Goal: Task Accomplishment & Management: Manage account settings

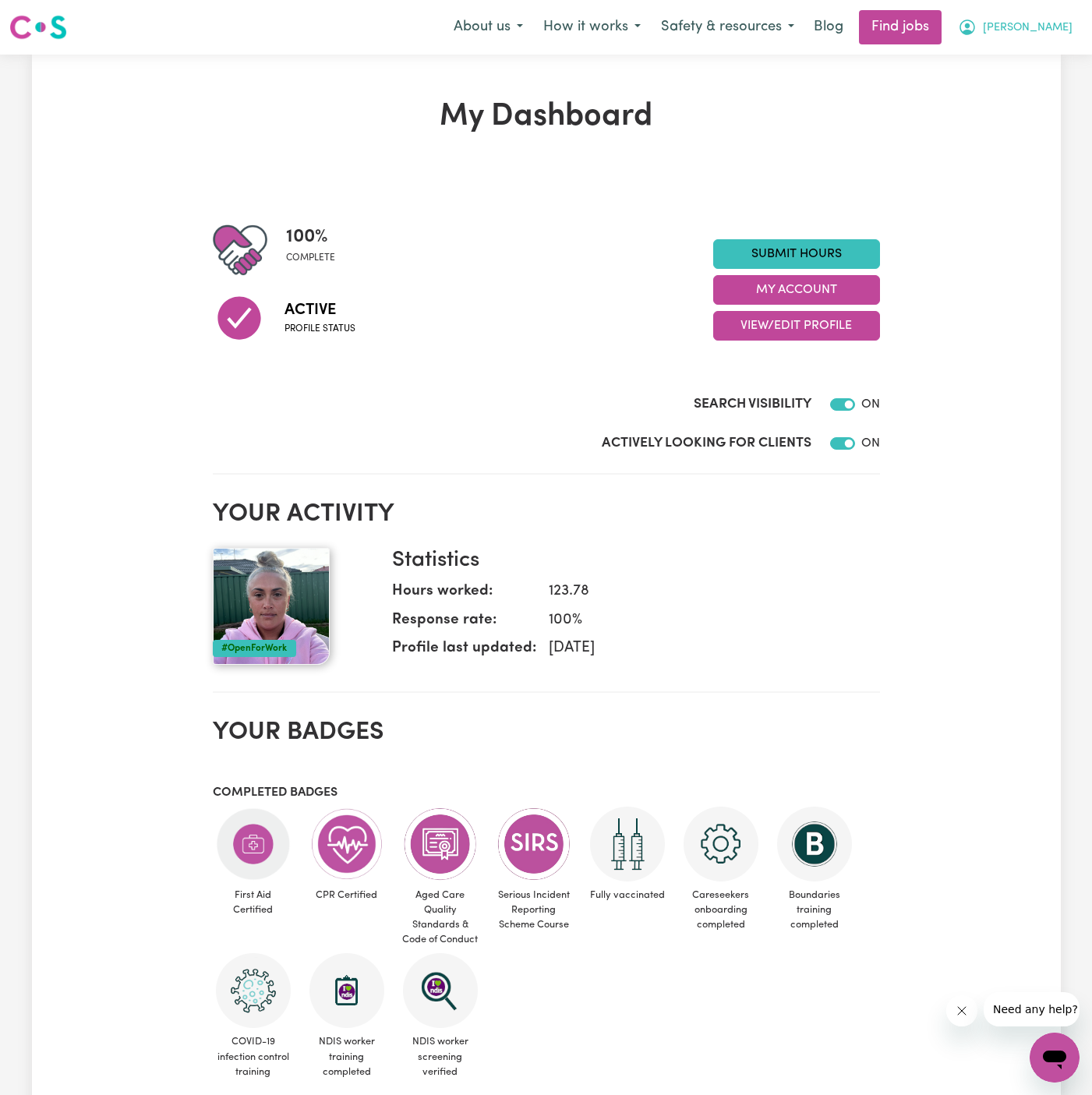
click at [1037, 26] on span "[PERSON_NAME]" at bounding box center [1028, 29] width 90 height 17
click at [1021, 53] on link "My Account" at bounding box center [1020, 60] width 123 height 29
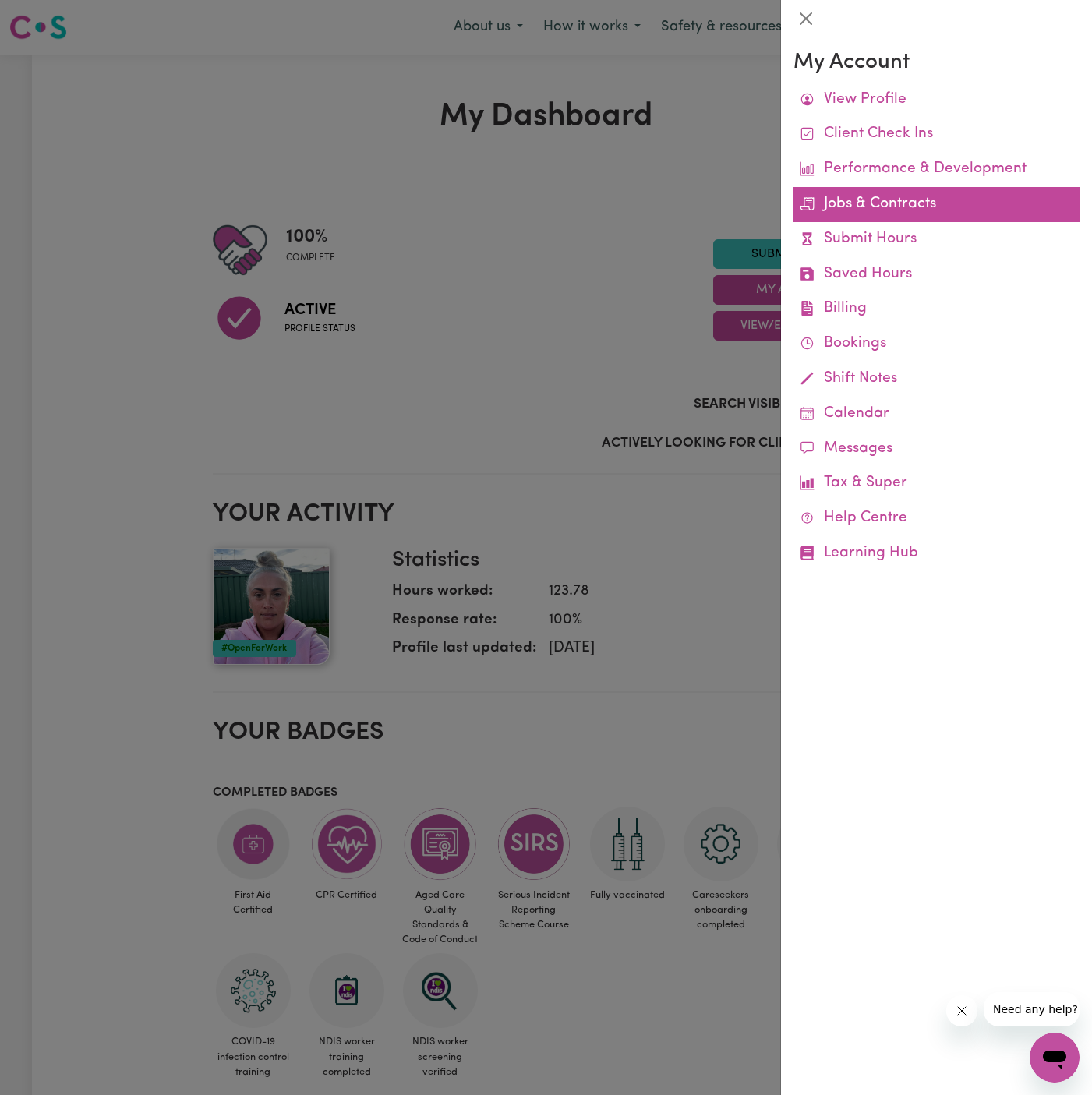
click at [918, 200] on link "Jobs & Contracts" at bounding box center [937, 205] width 286 height 35
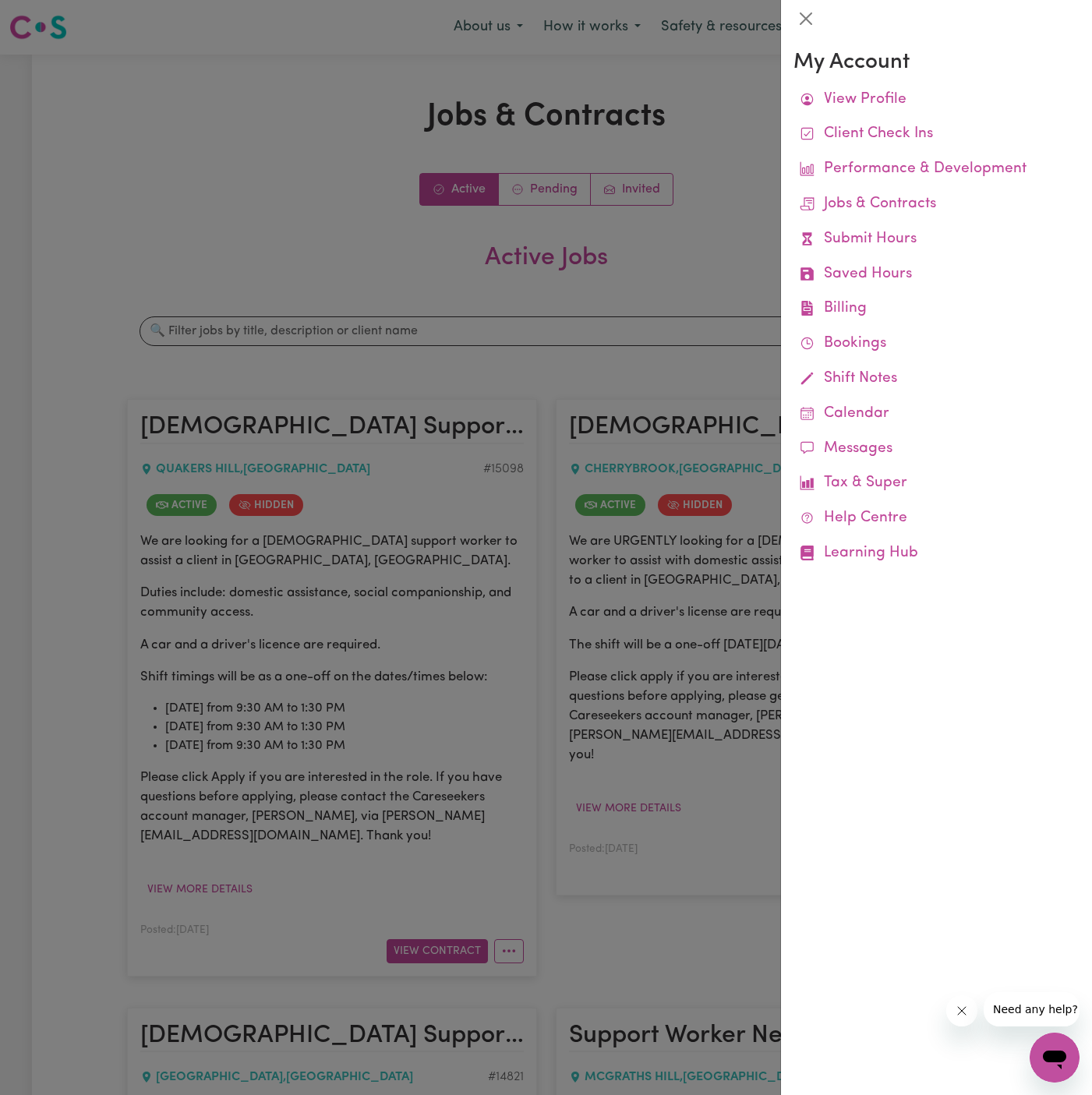
click at [564, 192] on div at bounding box center [546, 547] width 1092 height 1095
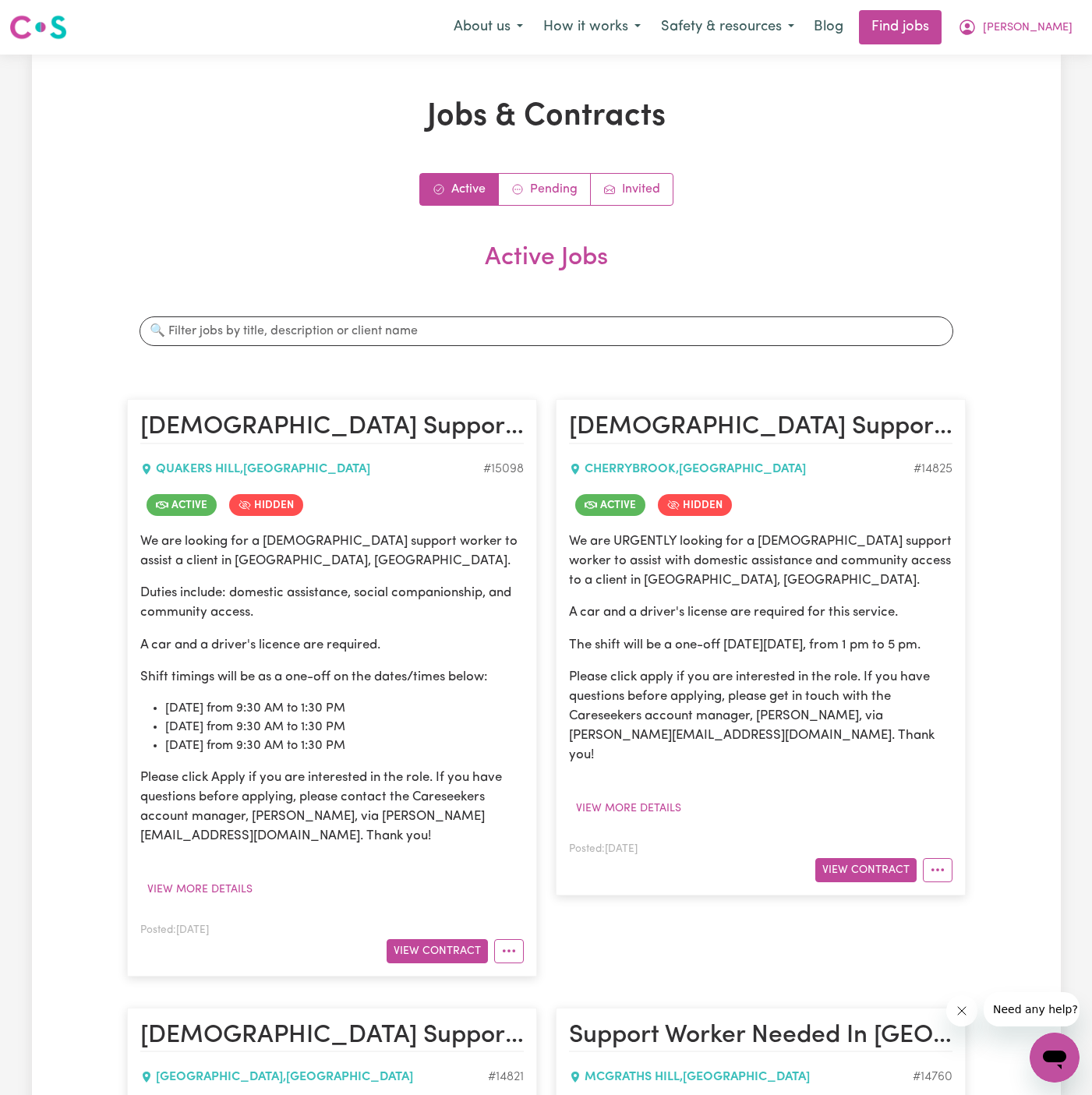
click at [564, 192] on link "Pending" at bounding box center [545, 189] width 92 height 31
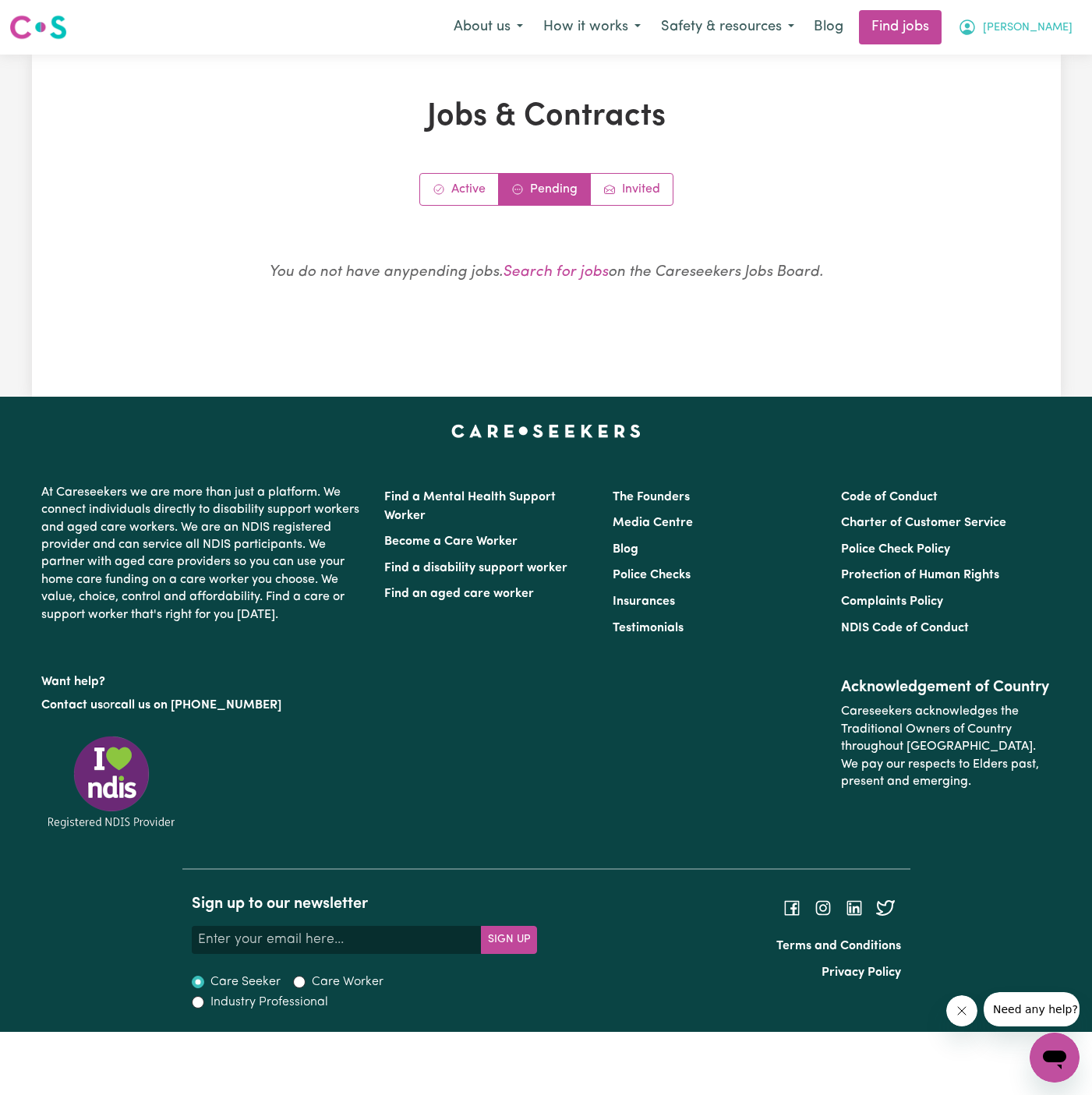
click at [1059, 26] on span "[PERSON_NAME]" at bounding box center [1028, 29] width 90 height 17
click at [1059, 54] on link "My Account" at bounding box center [1020, 60] width 123 height 29
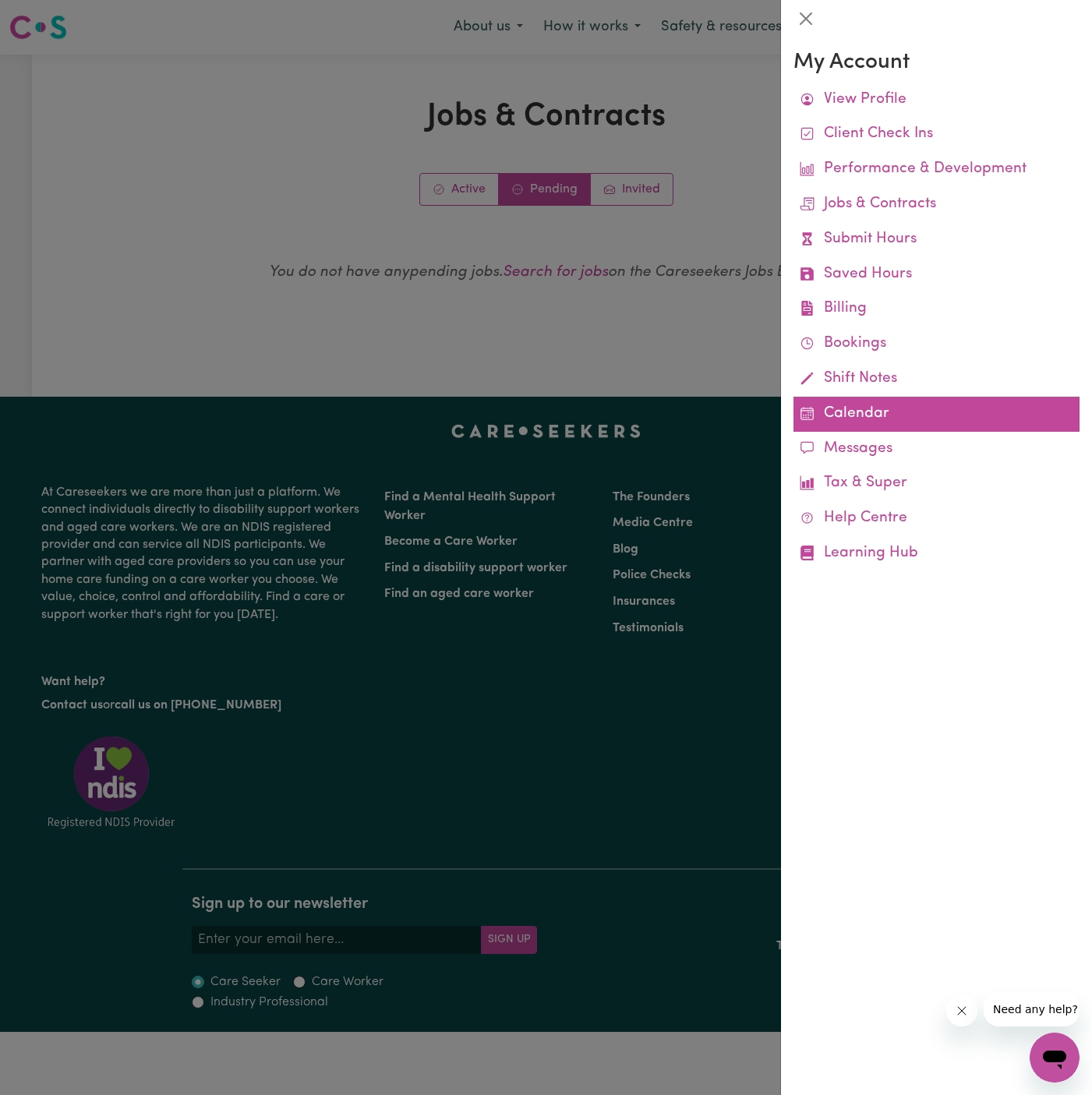
click at [843, 411] on link "Calendar" at bounding box center [937, 414] width 286 height 35
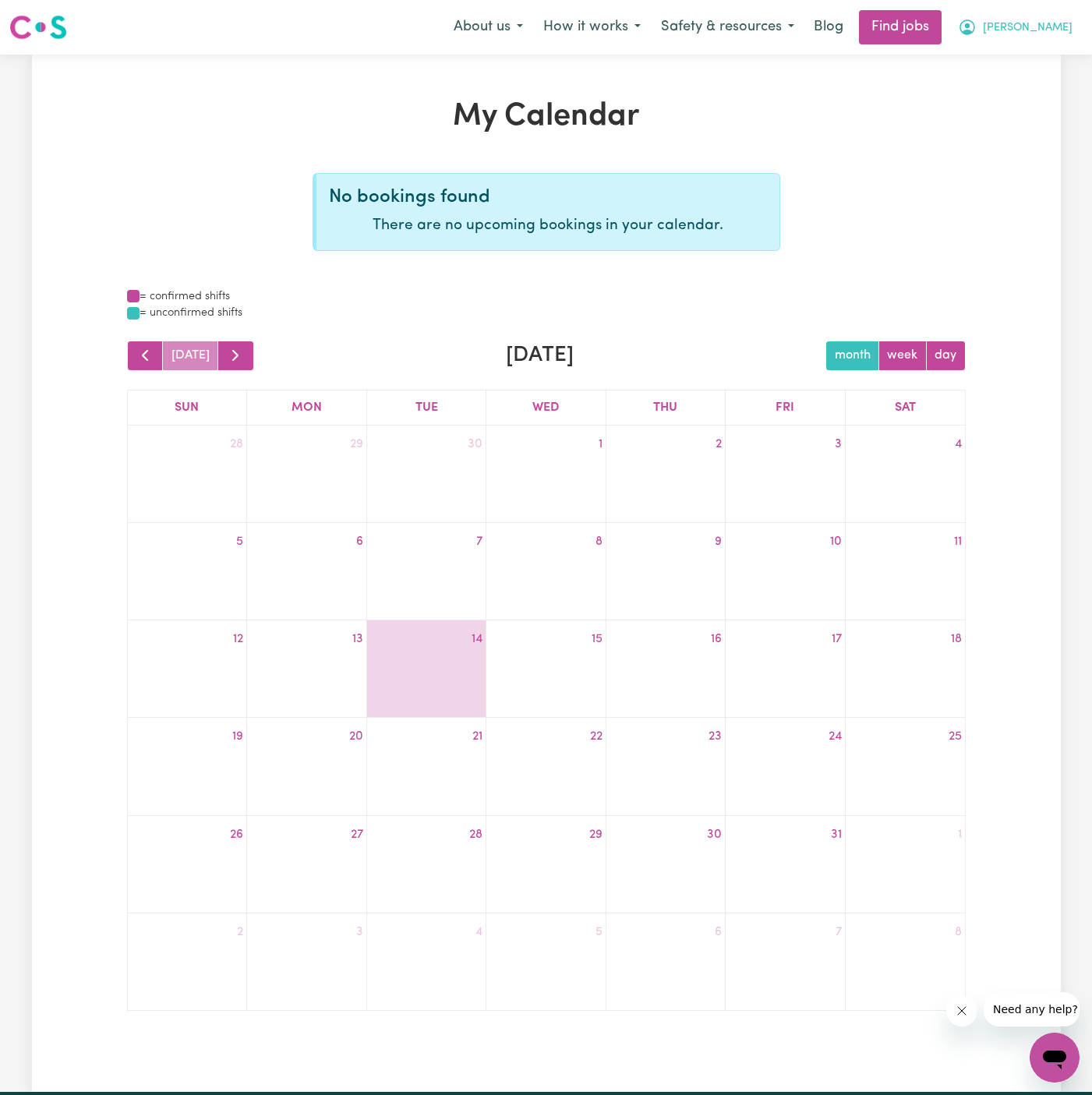
click at [1051, 22] on span "[PERSON_NAME]" at bounding box center [1028, 29] width 90 height 17
click at [1051, 46] on link "My Account" at bounding box center [1020, 60] width 123 height 29
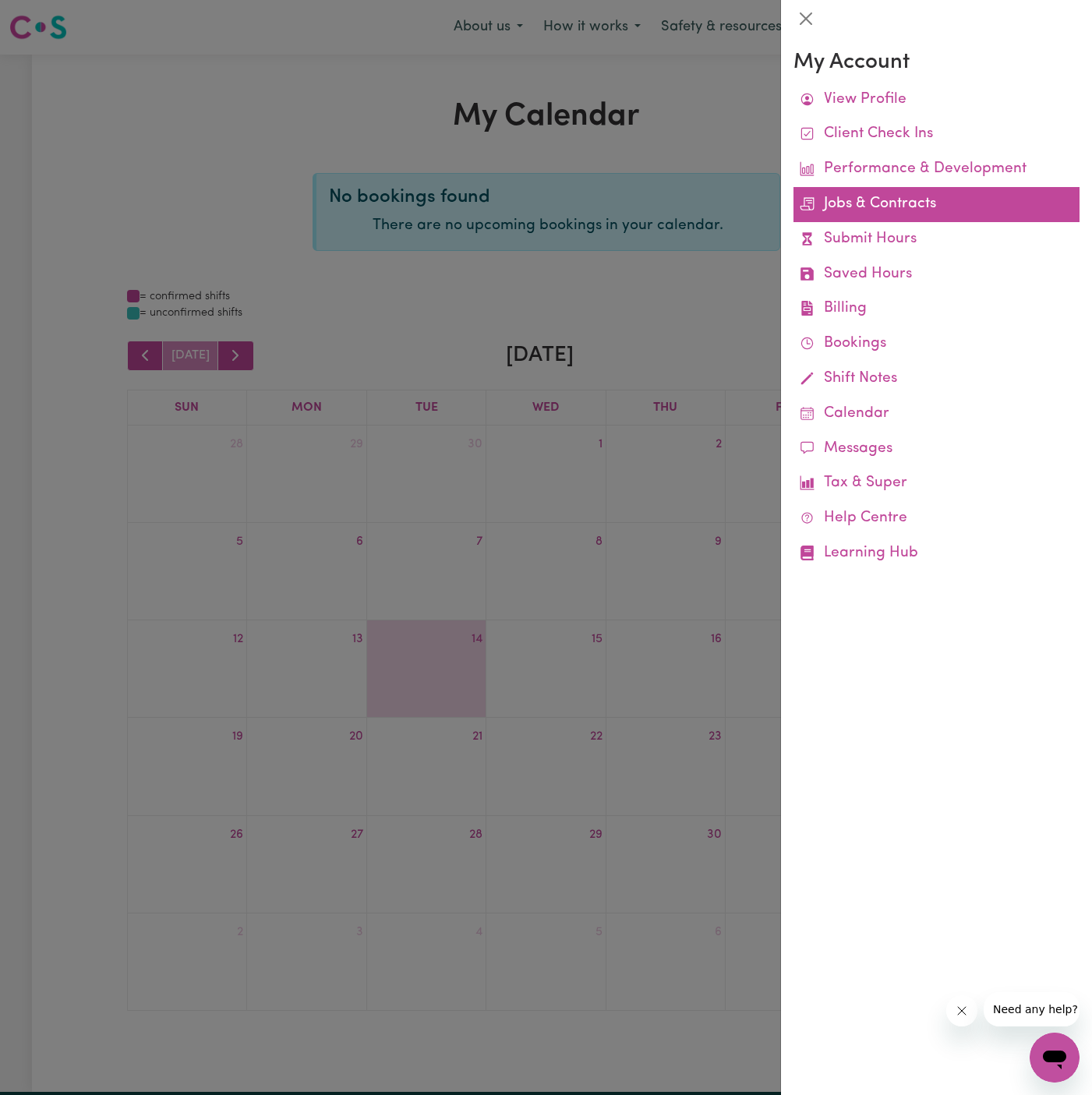
click at [862, 204] on link "Jobs & Contracts" at bounding box center [937, 205] width 286 height 35
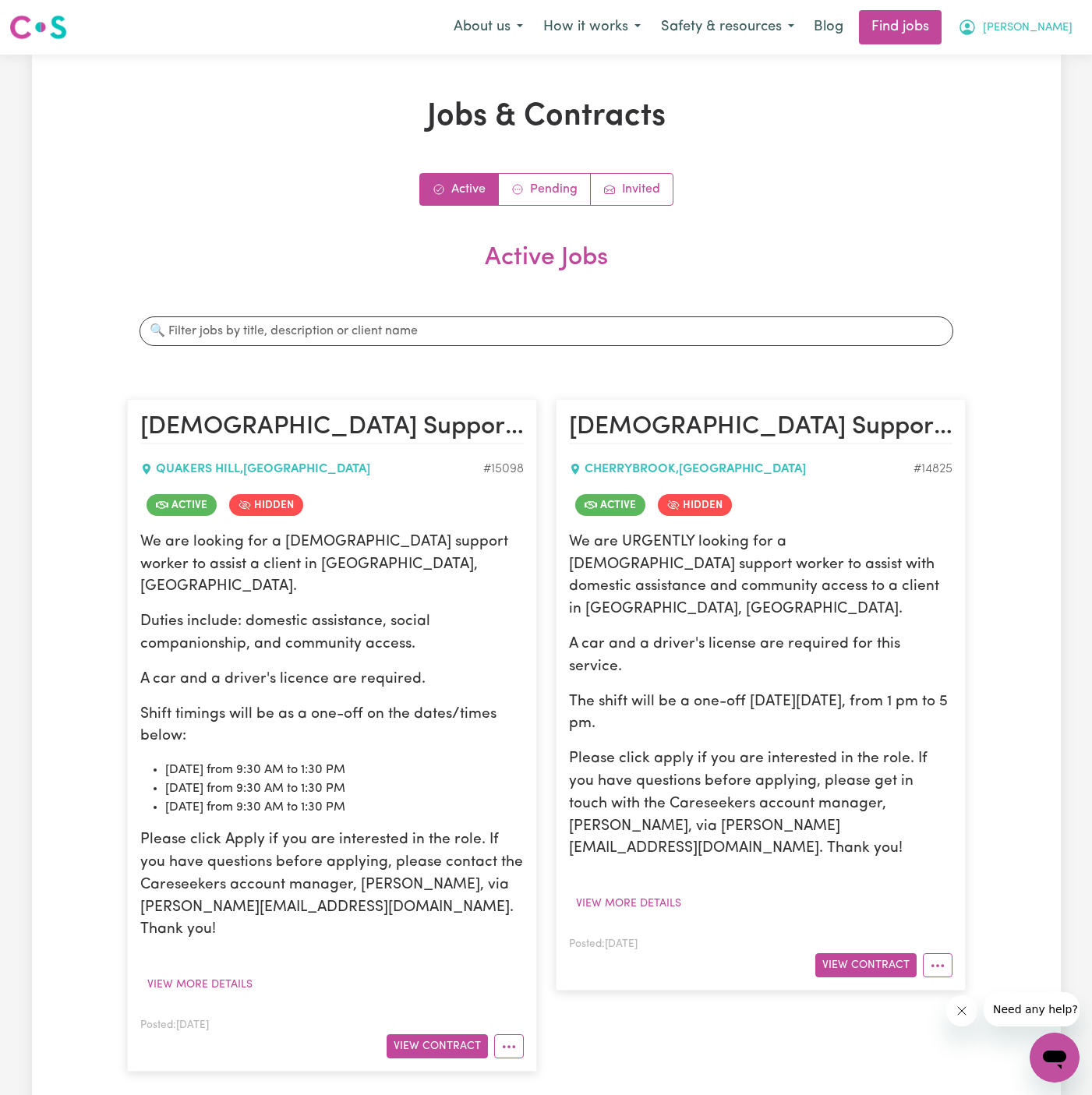
click at [1043, 30] on span "[PERSON_NAME]" at bounding box center [1028, 29] width 90 height 17
click at [1043, 57] on link "My Account" at bounding box center [1020, 60] width 123 height 29
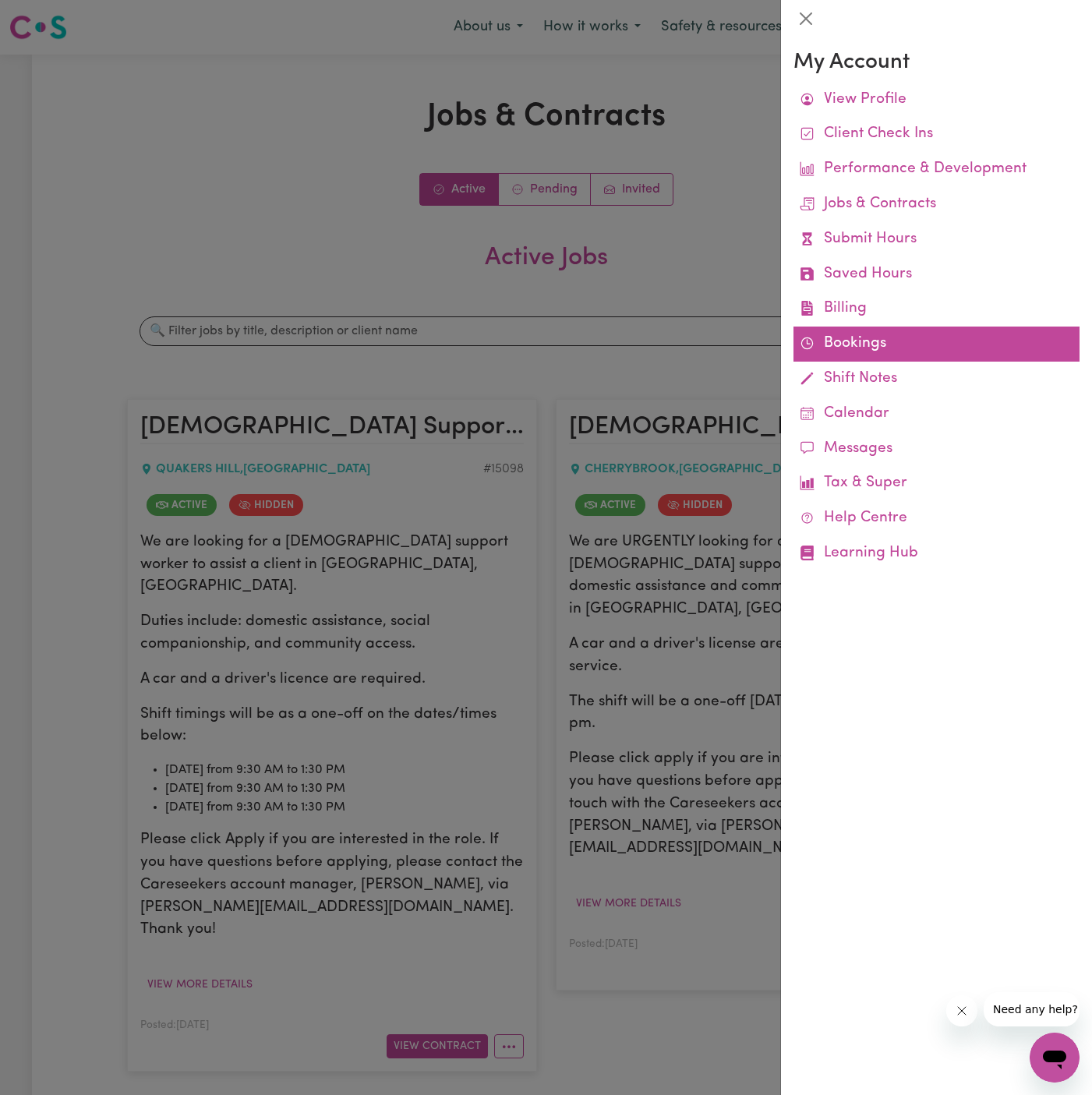
click at [883, 337] on link "Bookings" at bounding box center [937, 344] width 286 height 35
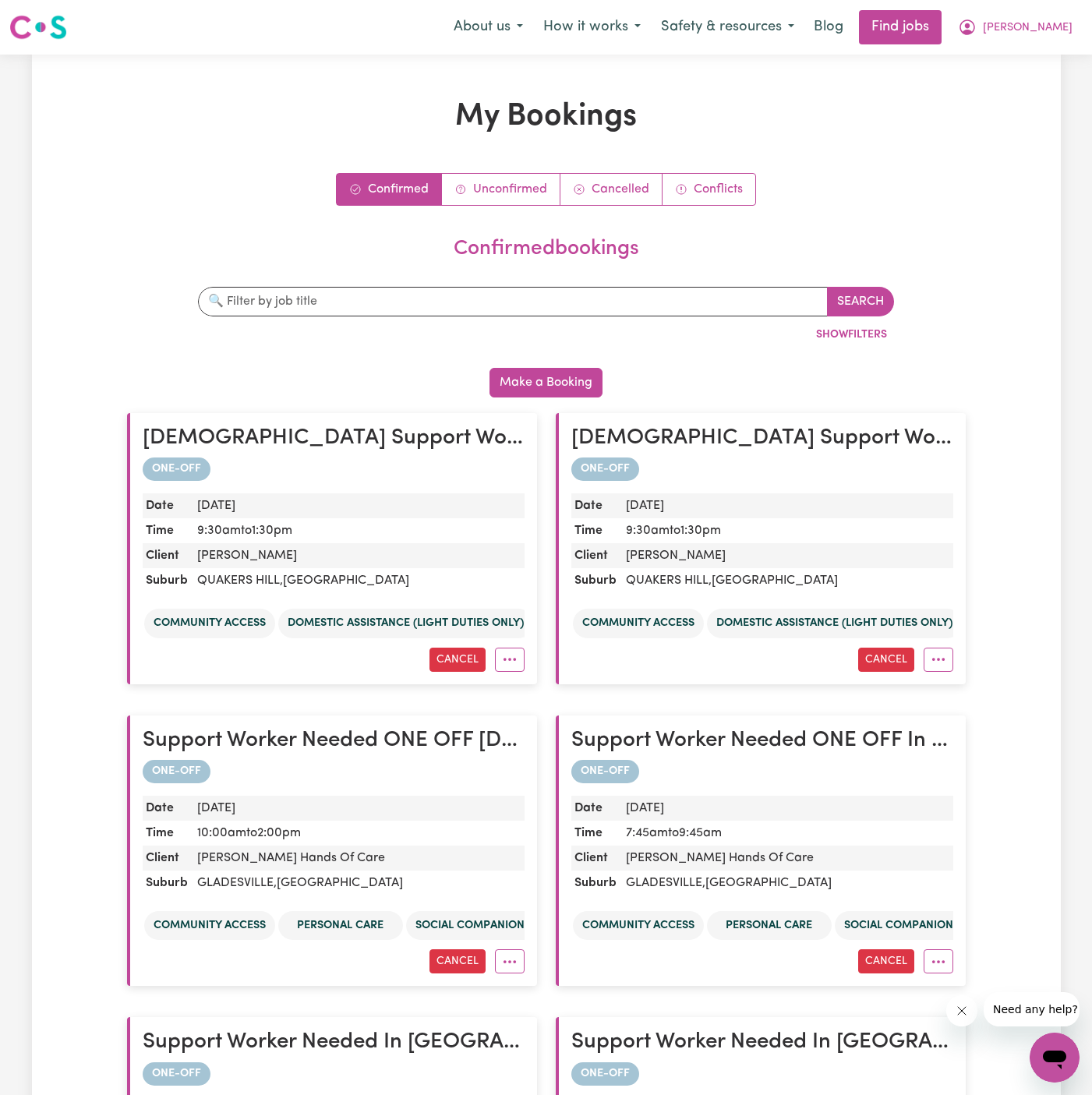
click at [507, 211] on div "Confirmed Unconfirmed Cancelled Conflicts confirmed bookings Search By job titl…" at bounding box center [546, 890] width 839 height 1434
click at [508, 190] on link "Unconfirmed" at bounding box center [500, 189] width 118 height 31
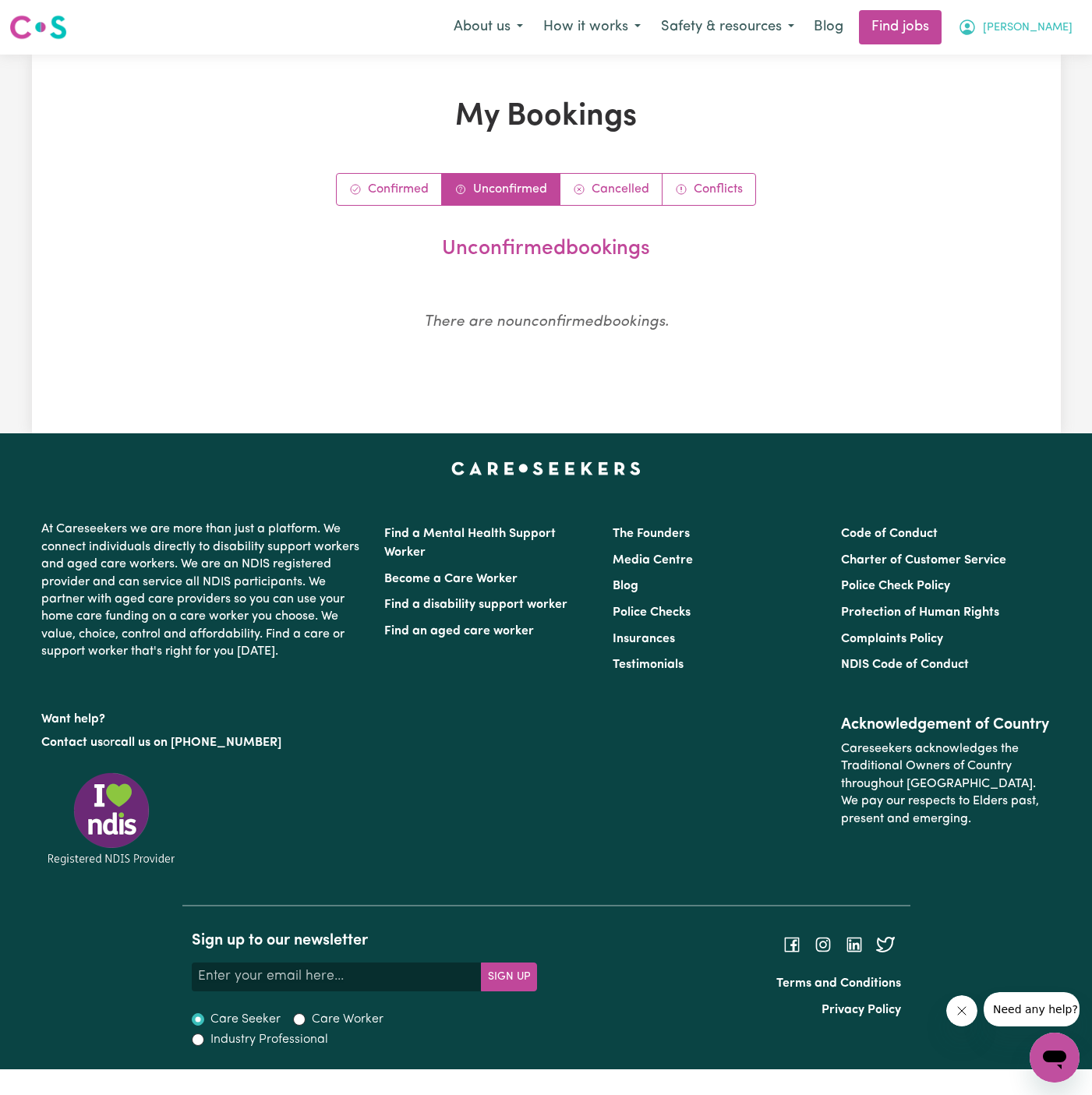
click at [1052, 24] on span "[PERSON_NAME]" at bounding box center [1028, 29] width 90 height 17
click at [1052, 46] on link "My Account" at bounding box center [1020, 60] width 123 height 29
